Goal: Information Seeking & Learning: Learn about a topic

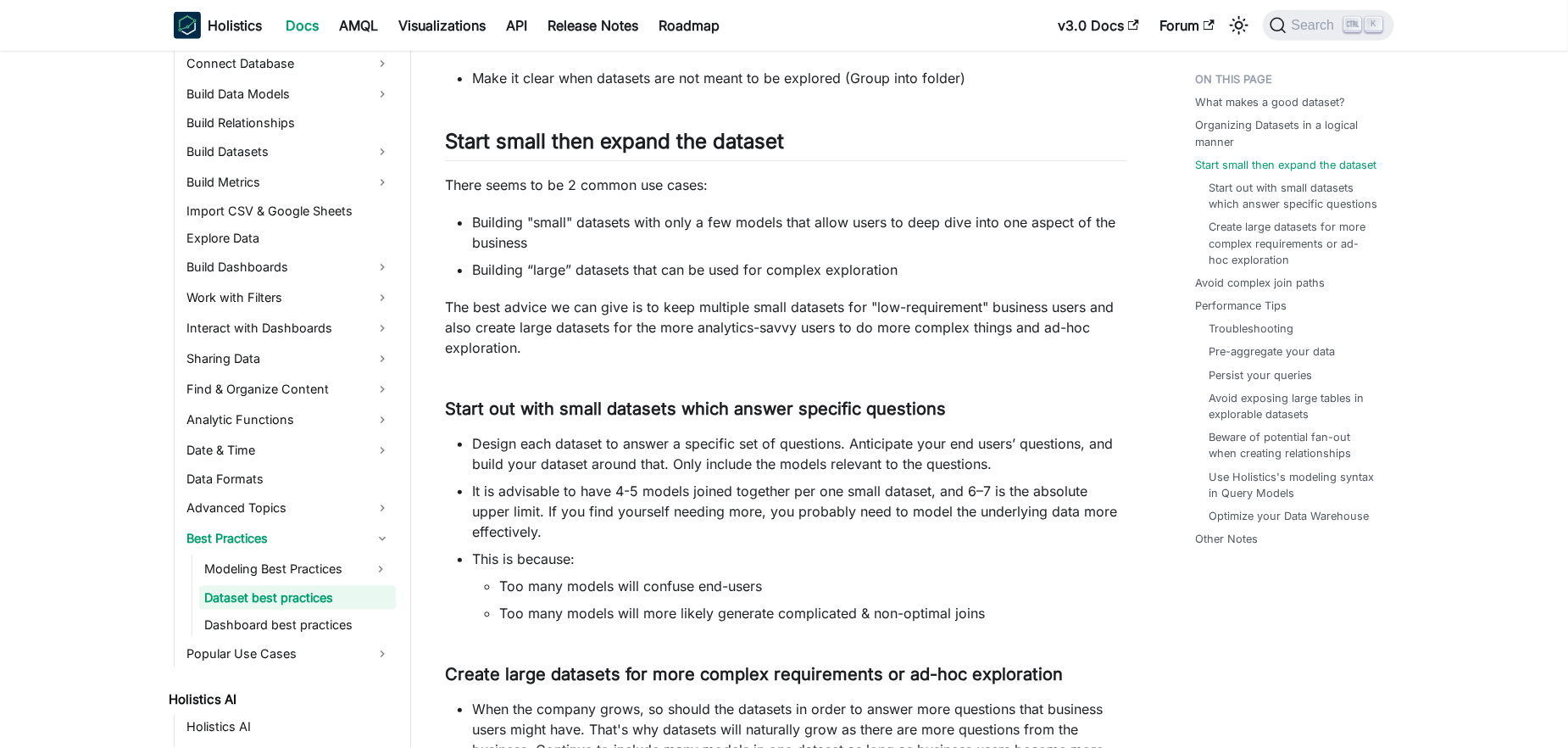
scroll to position [859, 0]
click at [1054, 605] on li "Too many models will more likely generate complicated & non-optimal joins" at bounding box center [813, 611] width 628 height 20
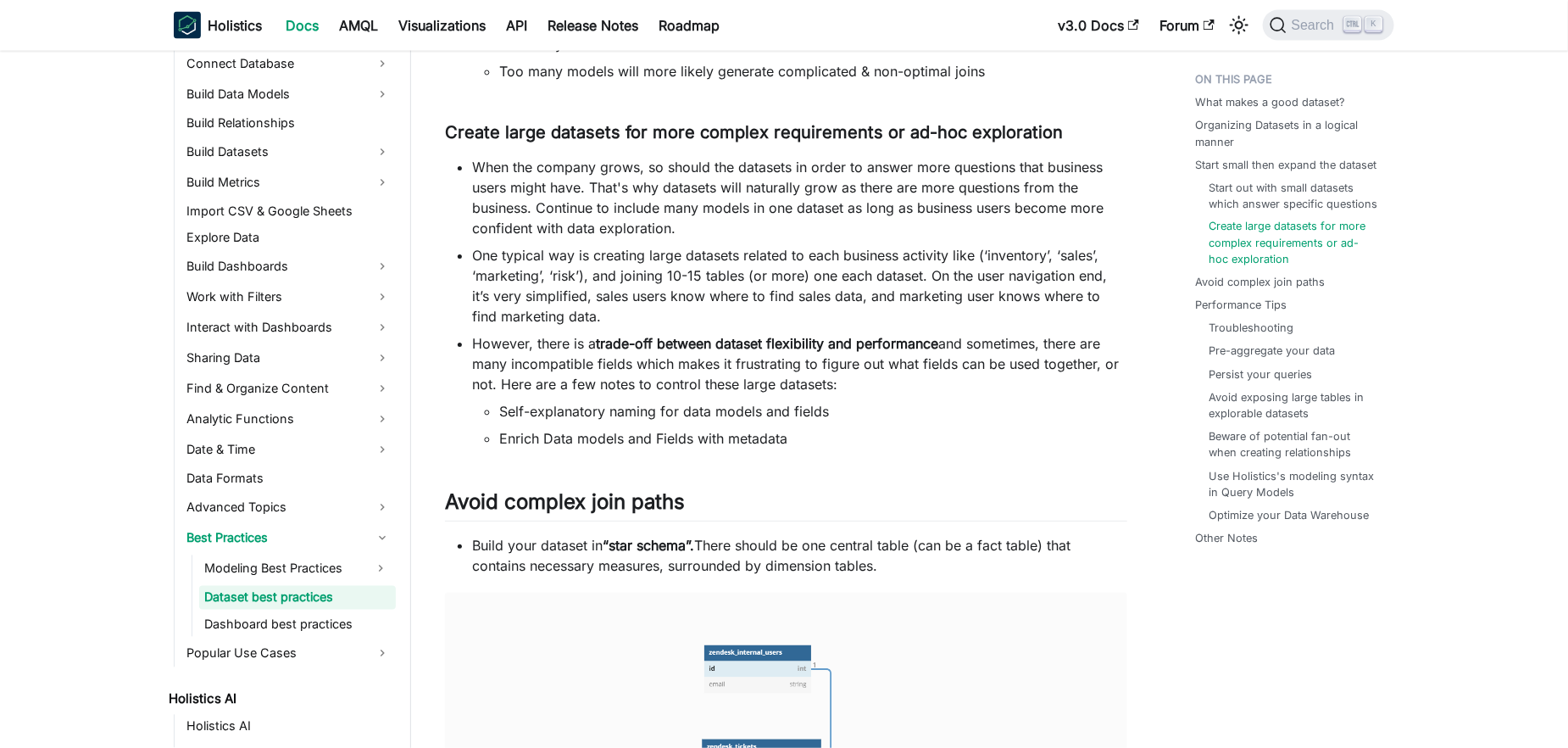
scroll to position [1404, 0]
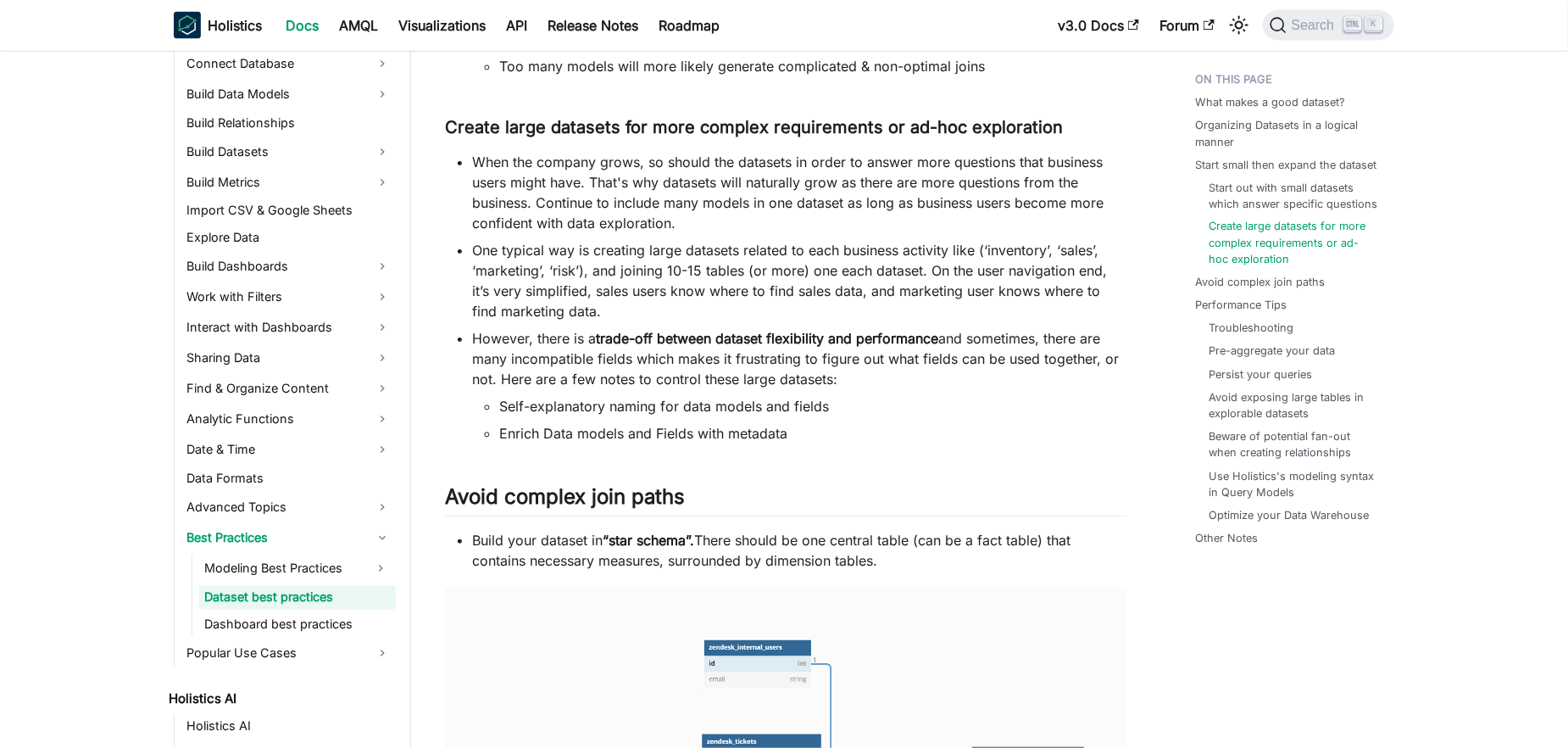
click at [1054, 605] on img at bounding box center [786, 748] width 683 height 322
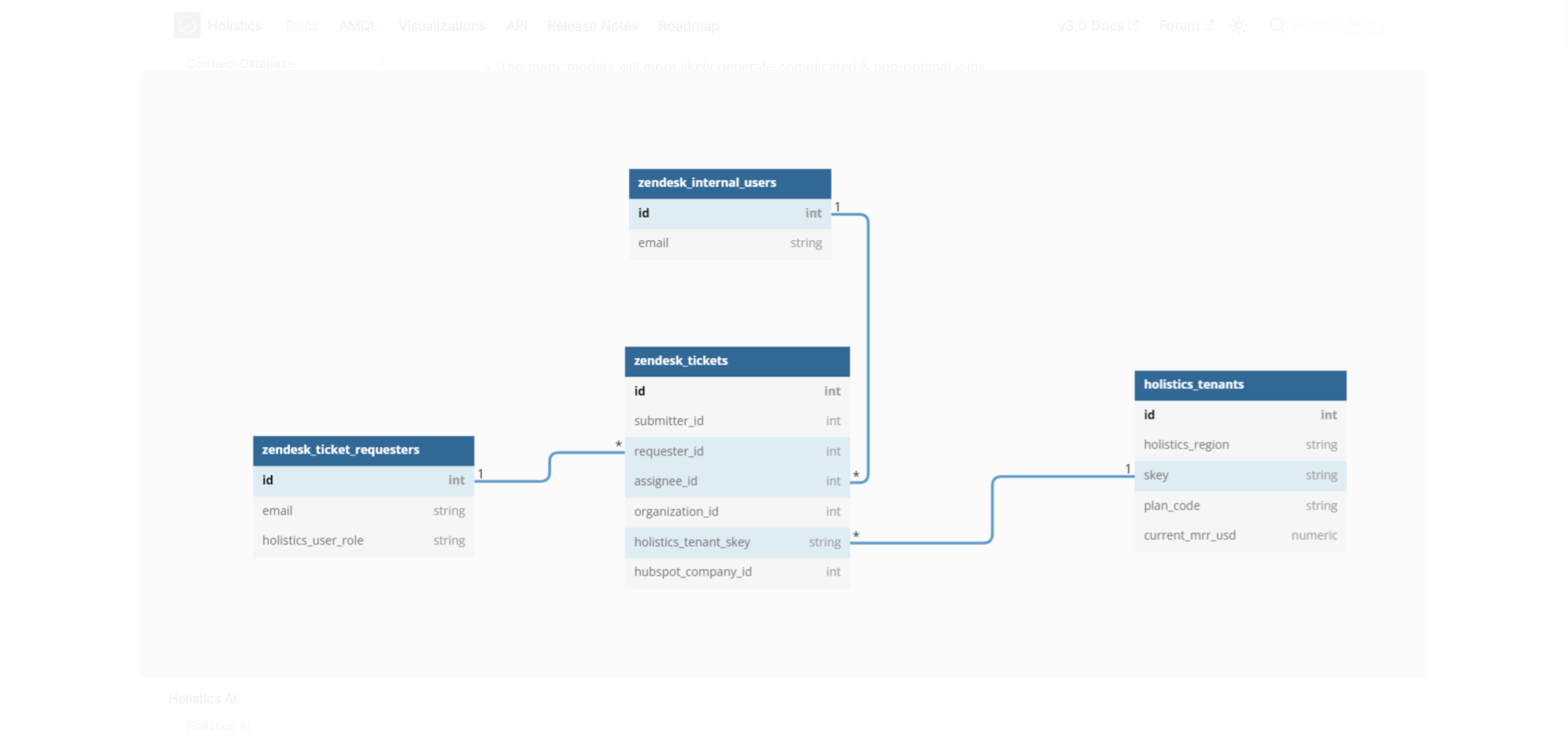
click at [1099, 301] on img at bounding box center [784, 374] width 1289 height 609
click at [1497, 240] on div at bounding box center [784, 374] width 1568 height 748
click at [1498, 155] on div at bounding box center [784, 374] width 1568 height 748
click at [1045, 43] on div at bounding box center [784, 374] width 1568 height 748
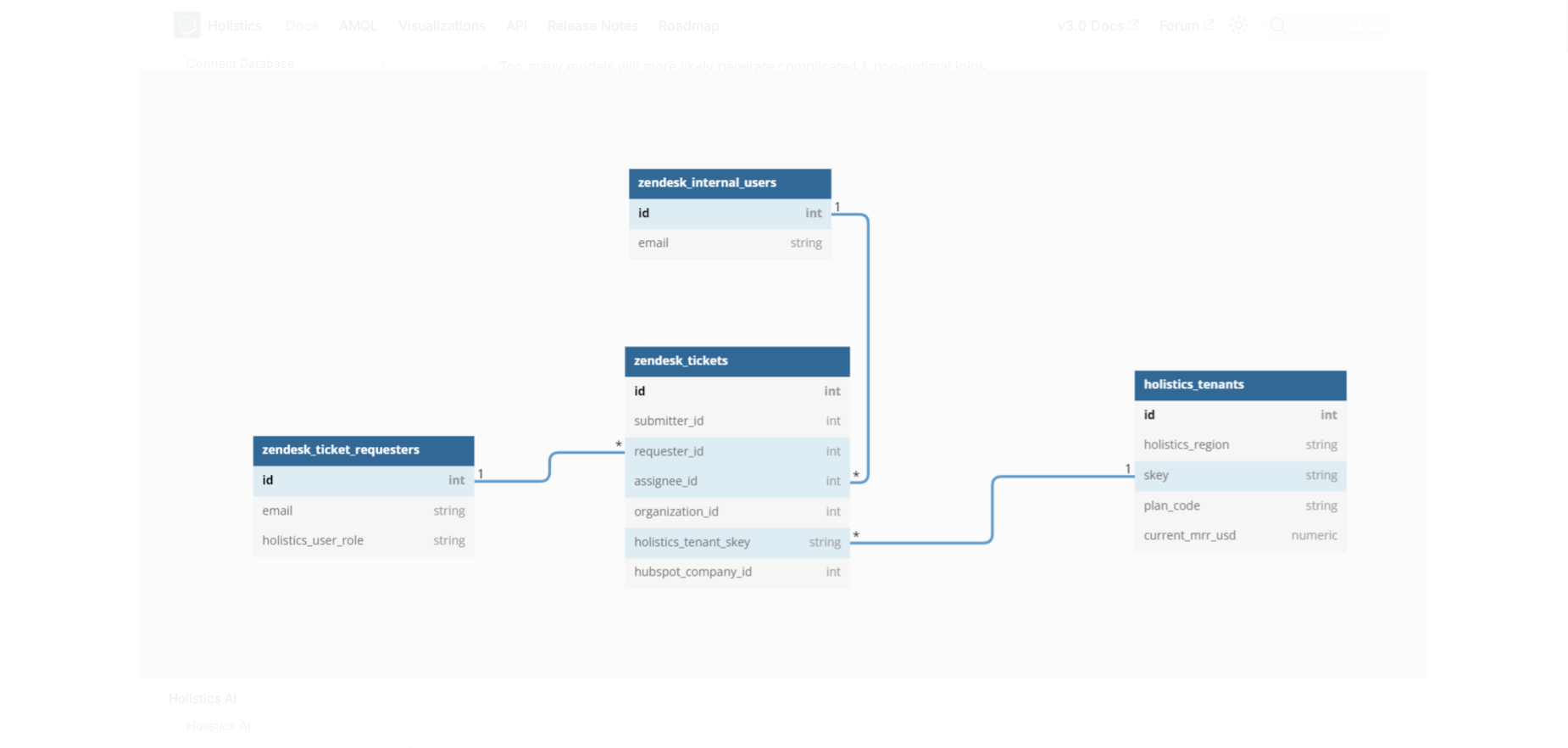
click at [1045, 43] on div at bounding box center [784, 374] width 1568 height 748
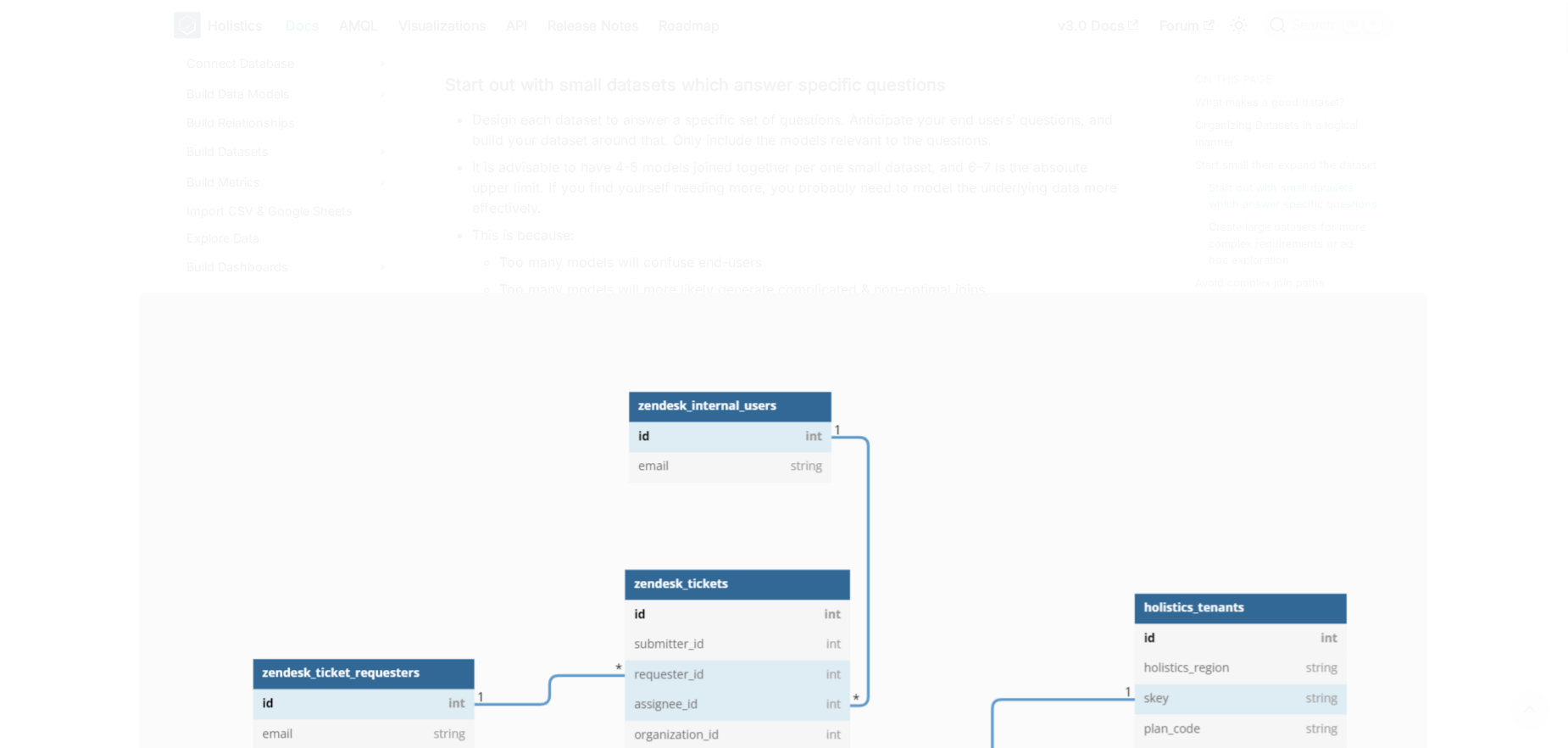
scroll to position [1181, 0]
click at [1045, 43] on div at bounding box center [784, 374] width 1568 height 748
click at [1331, 245] on div at bounding box center [784, 374] width 1568 height 748
drag, startPoint x: 1334, startPoint y: 245, endPoint x: 1126, endPoint y: 148, distance: 229.5
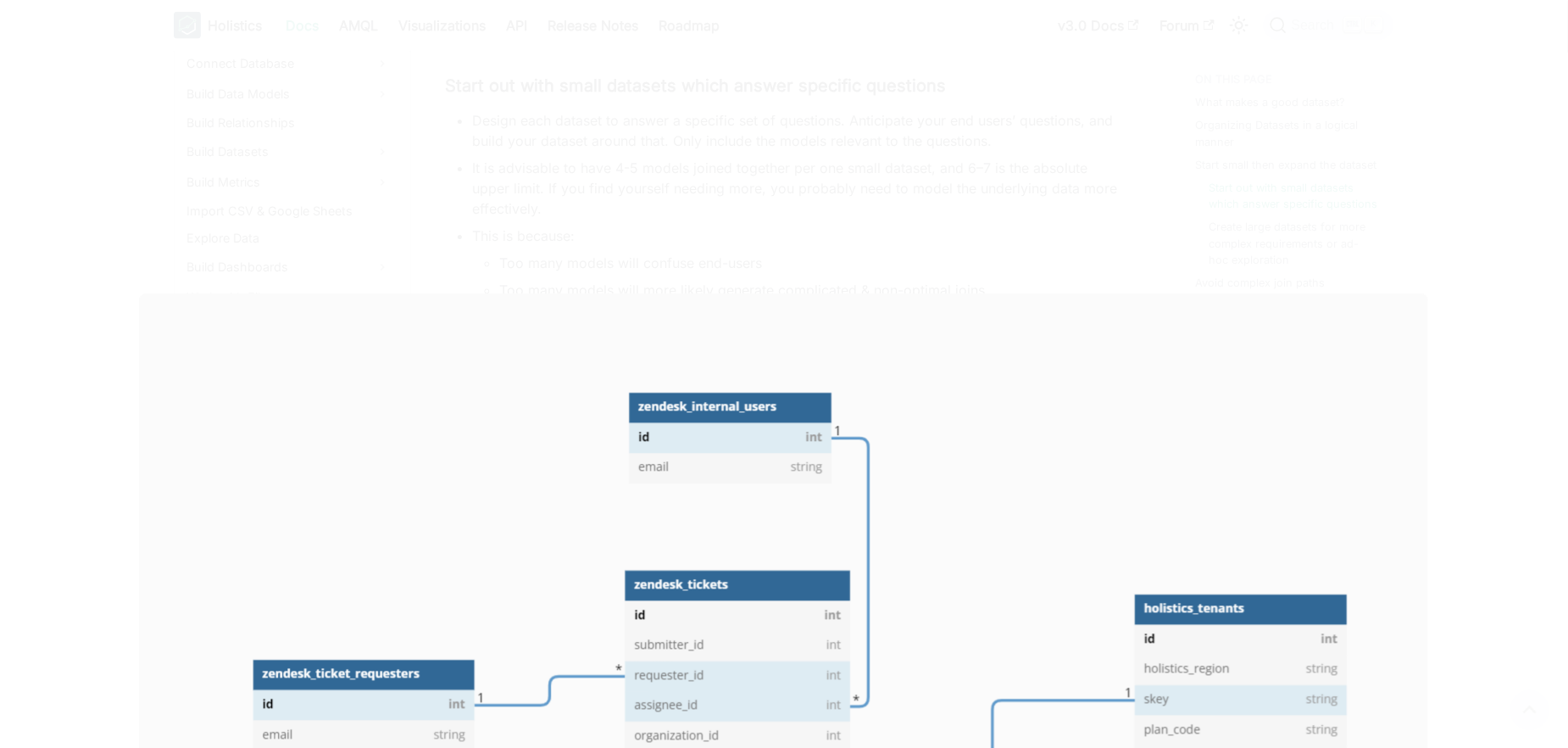
click at [1255, 166] on div at bounding box center [784, 374] width 1568 height 748
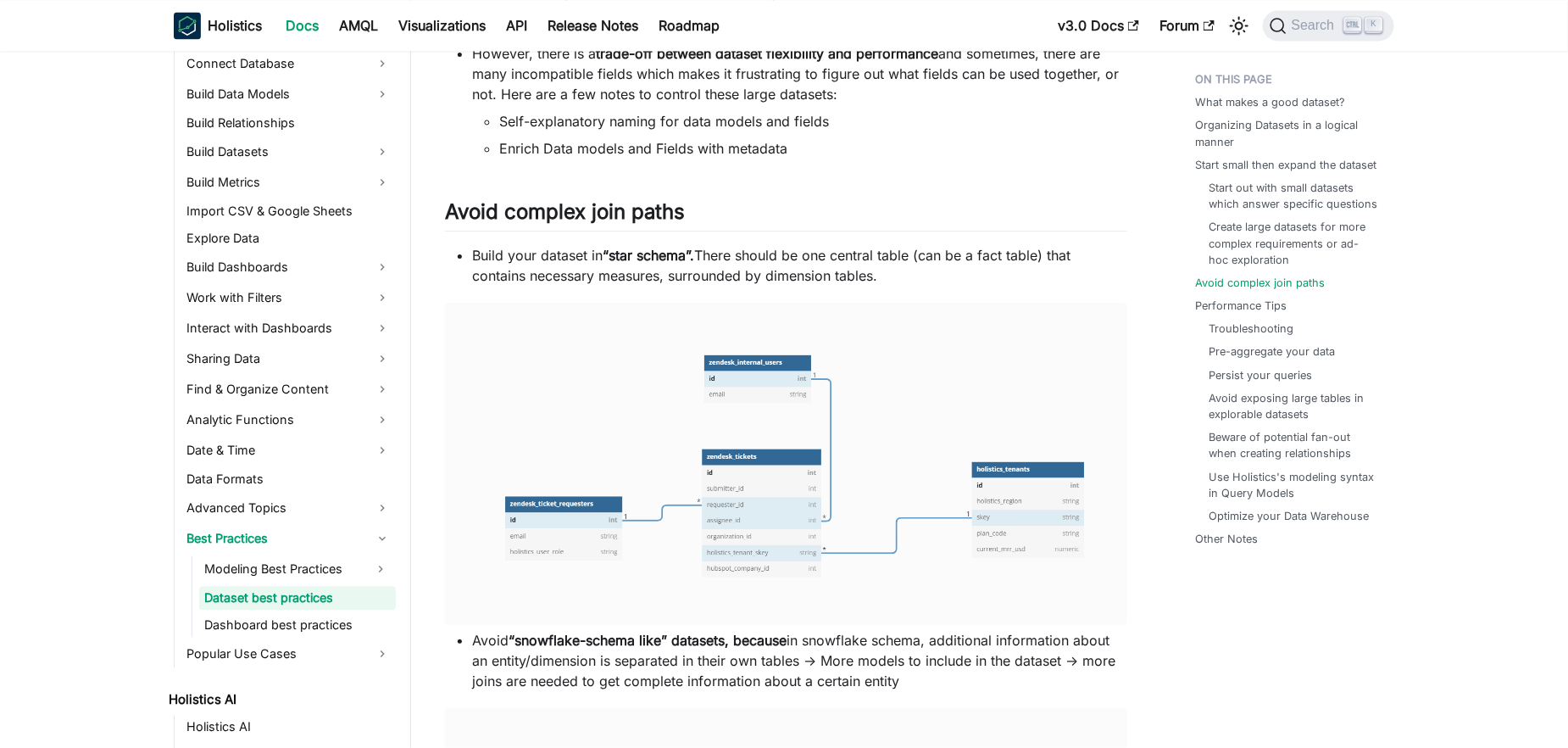
click at [557, 407] on img at bounding box center [786, 463] width 683 height 322
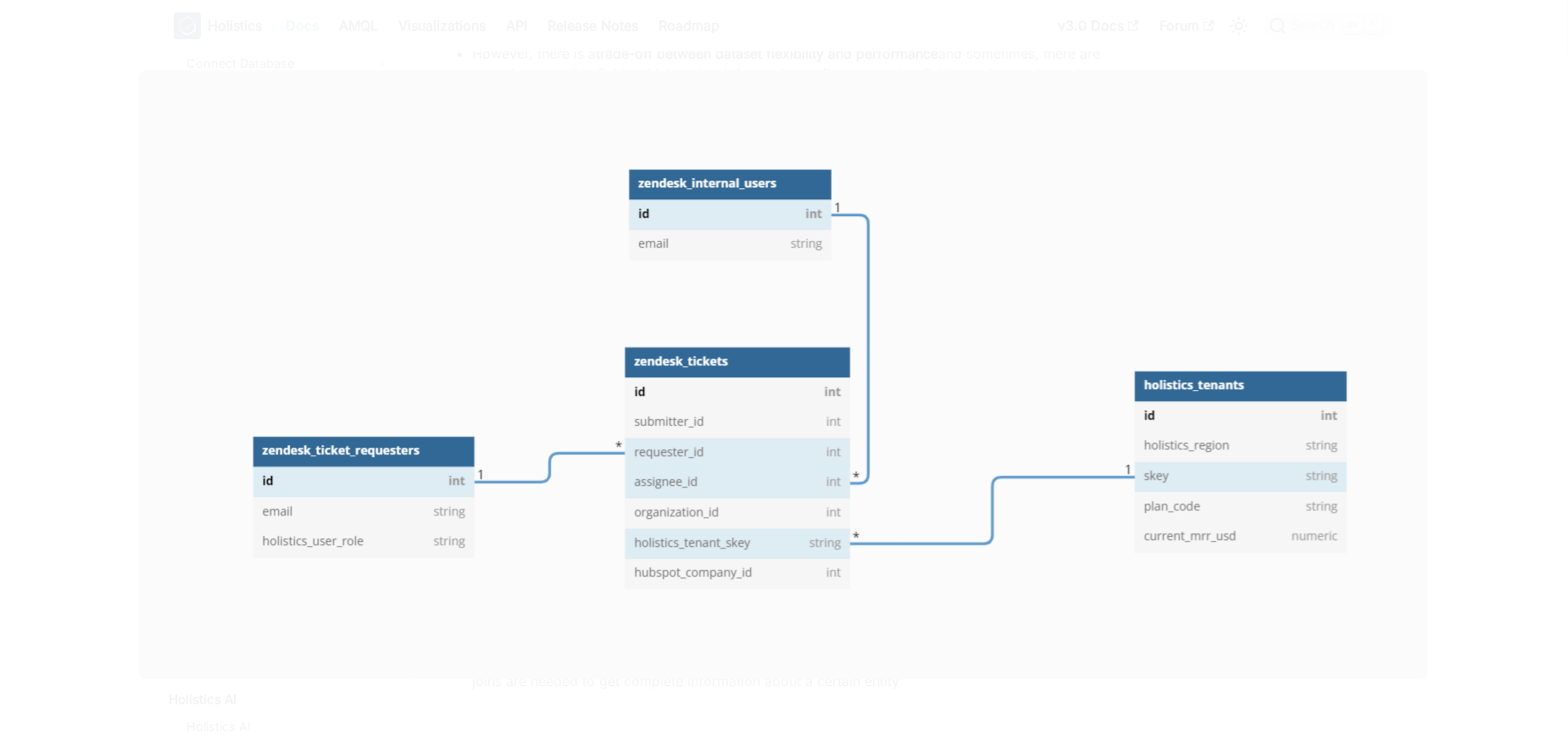
click at [828, 340] on img at bounding box center [784, 374] width 1289 height 609
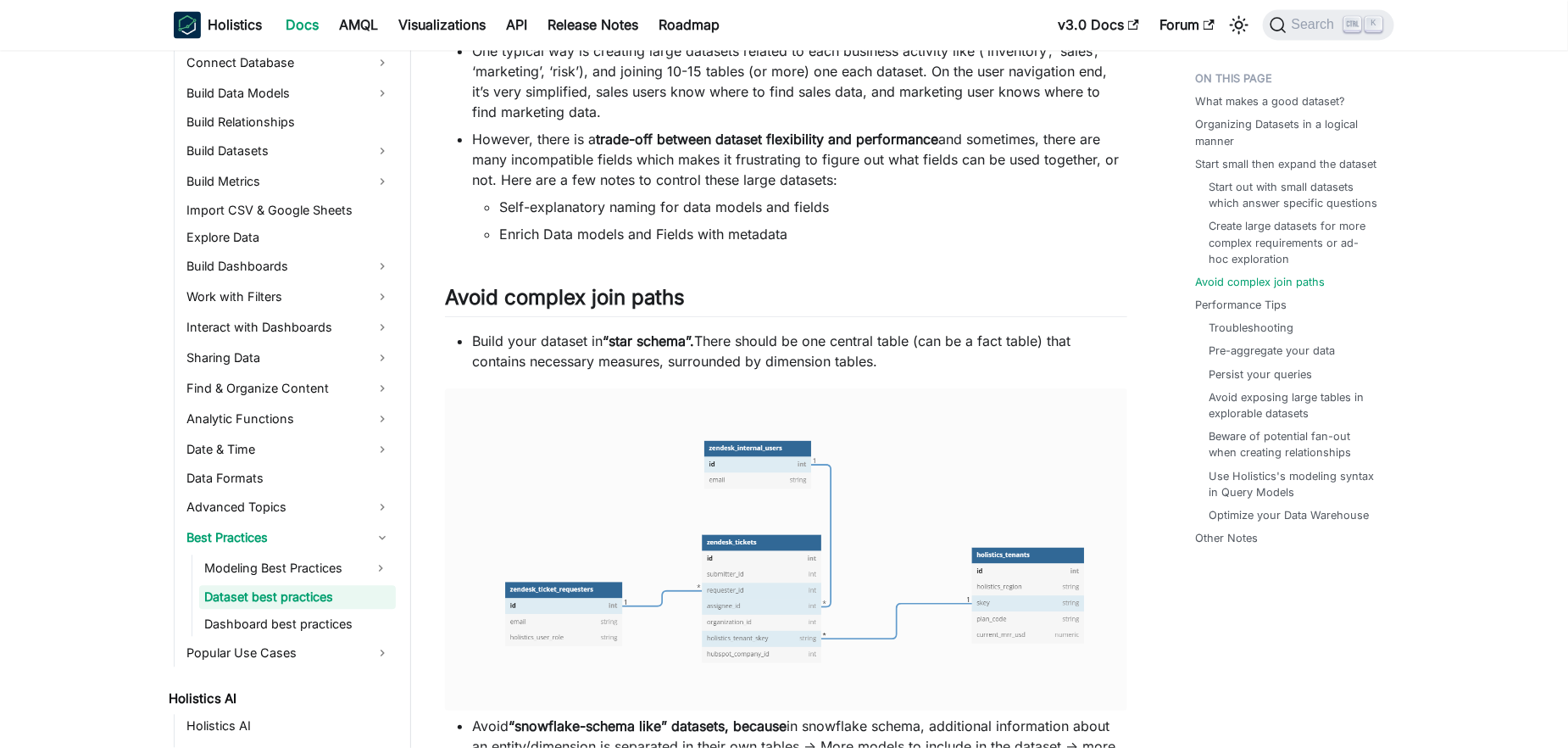
scroll to position [1605, 0]
click at [753, 547] on img at bounding box center [786, 548] width 683 height 322
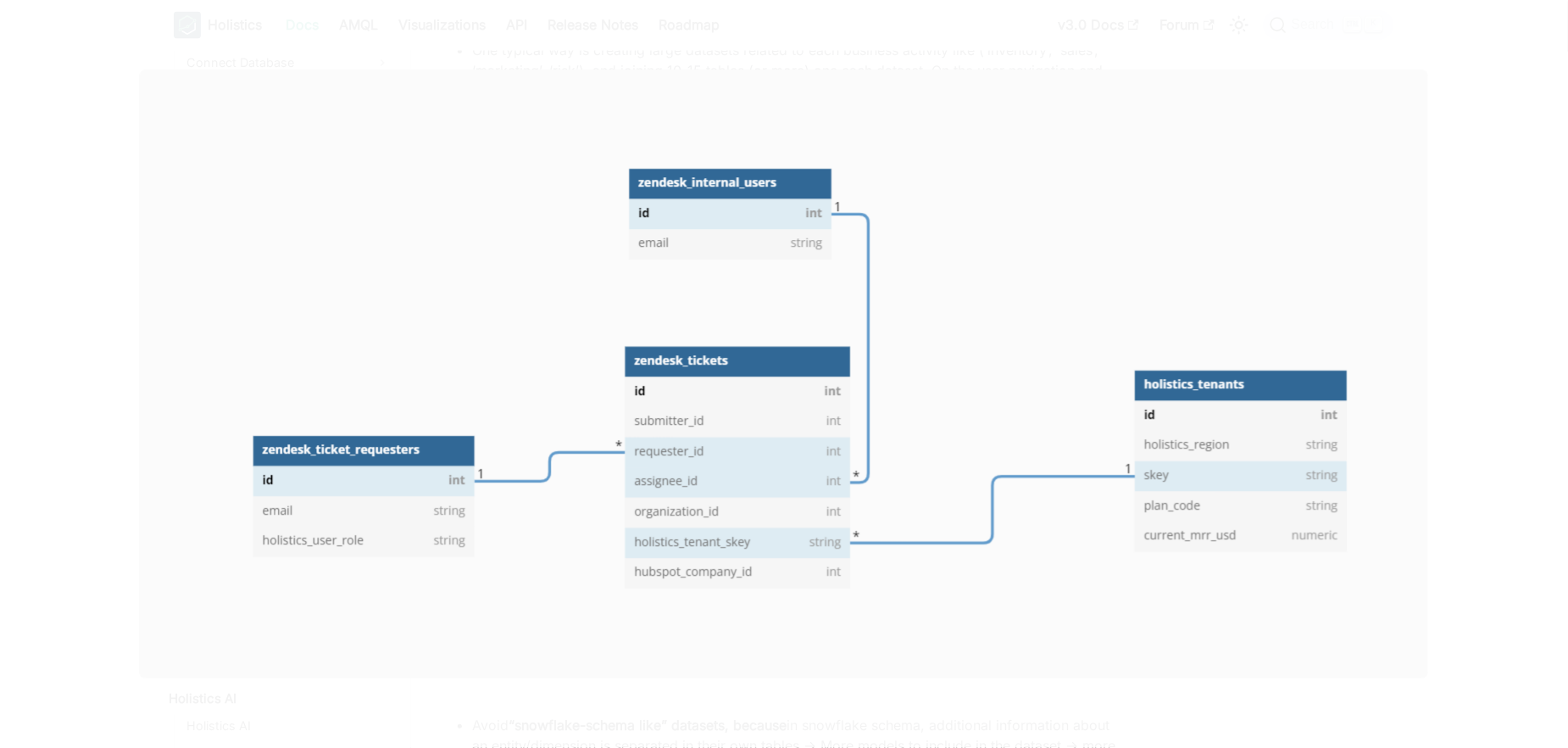
click at [827, 116] on img at bounding box center [784, 374] width 1289 height 609
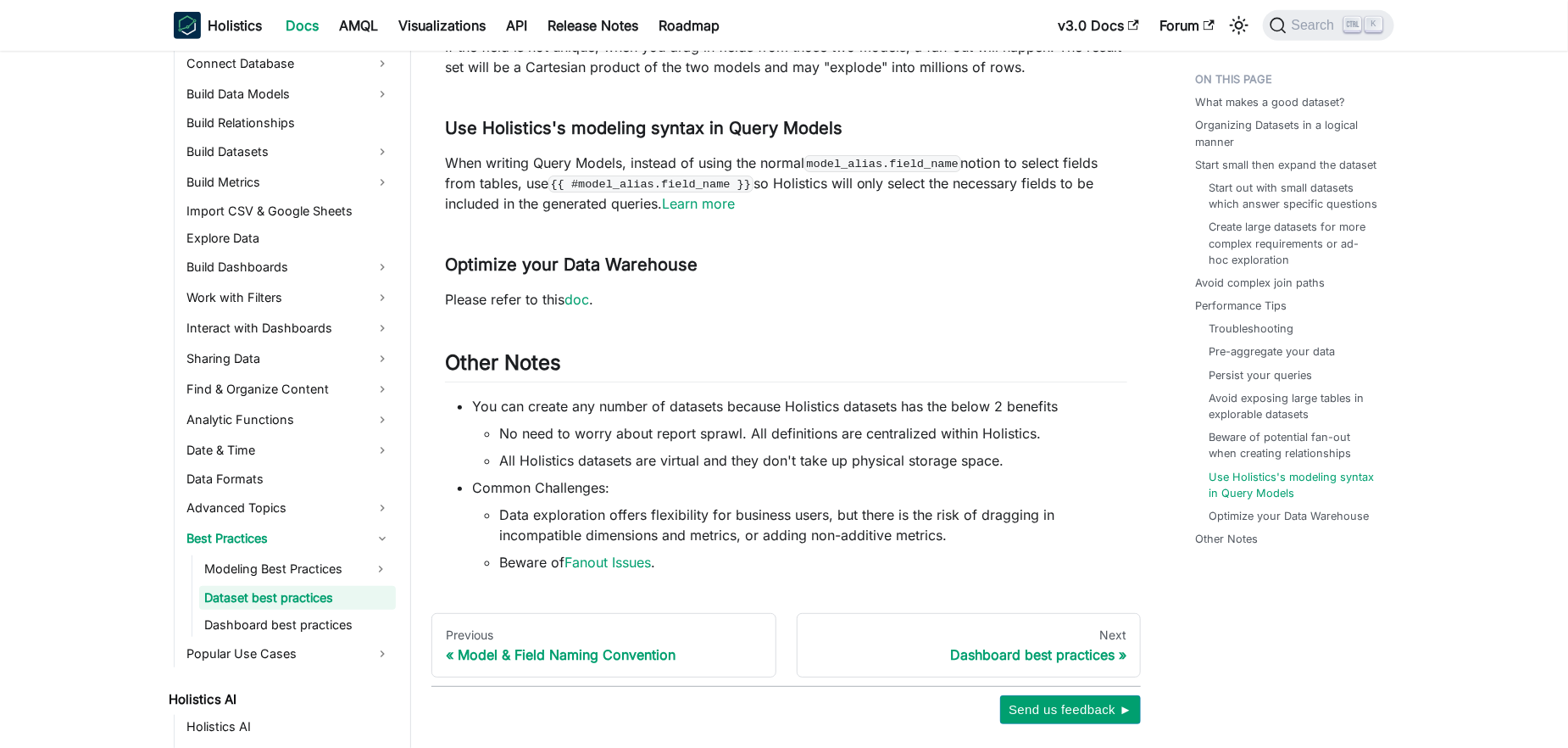
scroll to position [3712, 0]
